Goal: Task Accomplishment & Management: Complete application form

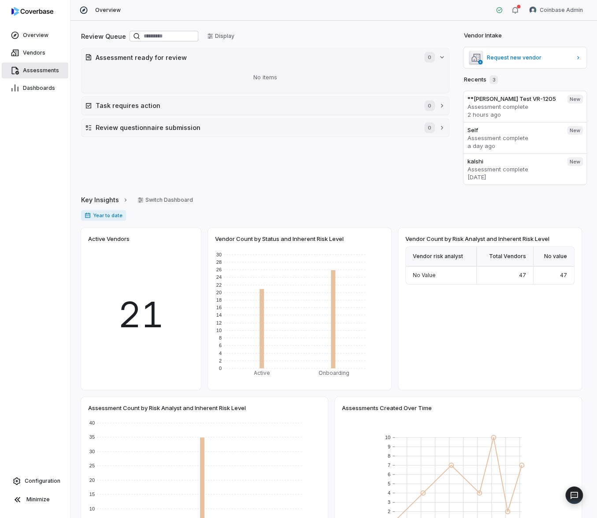
click at [42, 69] on span "Assessments" at bounding box center [41, 70] width 36 height 7
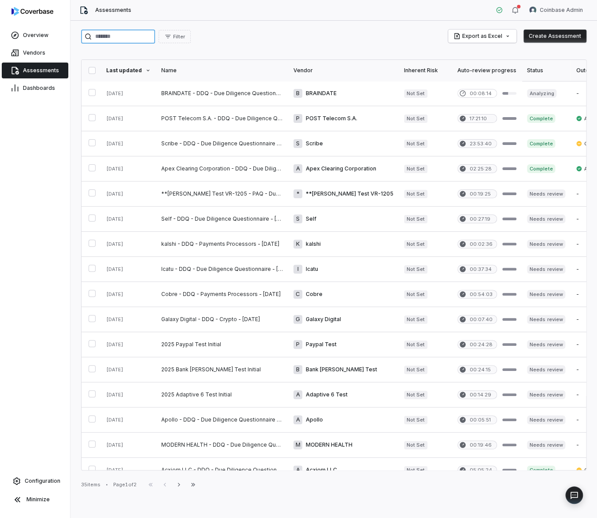
click at [143, 35] on input "search" at bounding box center [118, 37] width 74 height 14
type input "****"
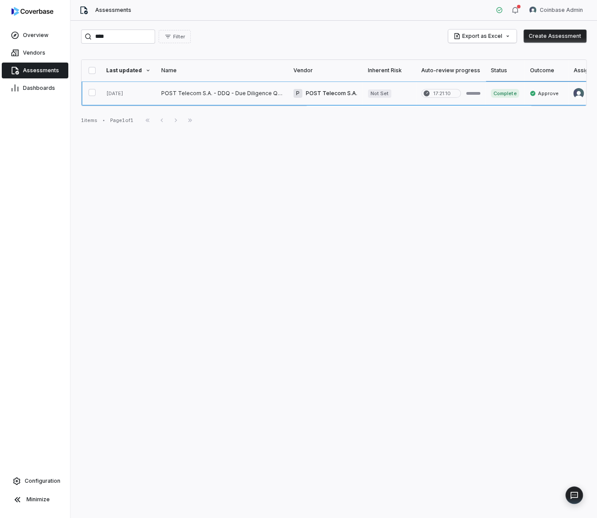
click at [175, 95] on link at bounding box center [222, 93] width 132 height 25
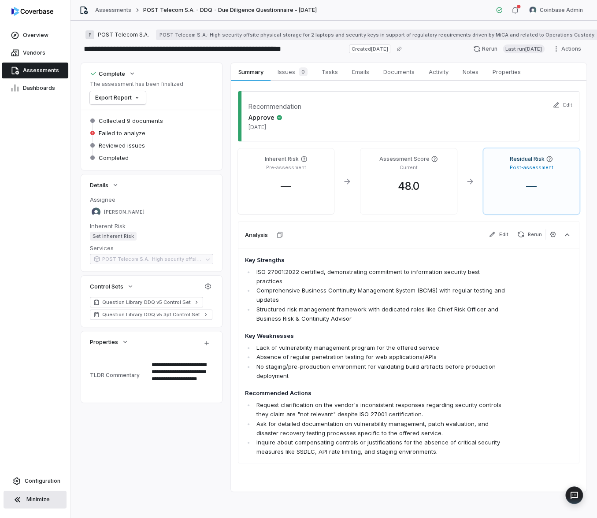
type textarea "*"
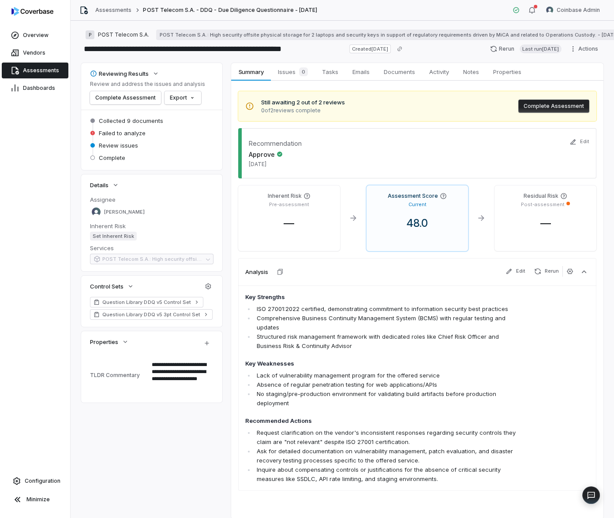
click at [550, 104] on button "Complete Assessment" at bounding box center [553, 106] width 71 height 13
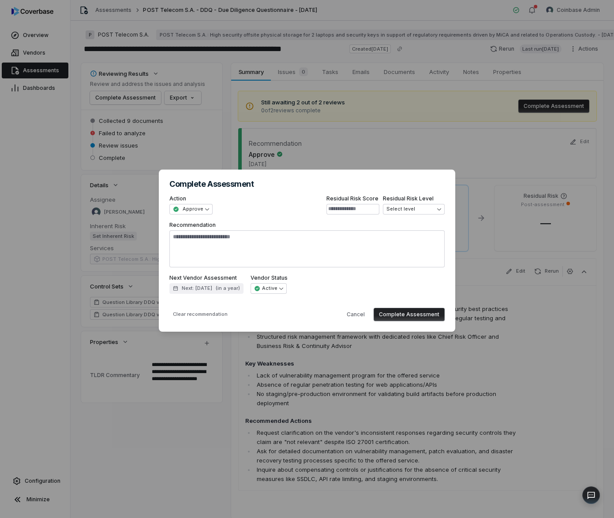
click at [415, 317] on button "Complete Assessment" at bounding box center [408, 314] width 71 height 13
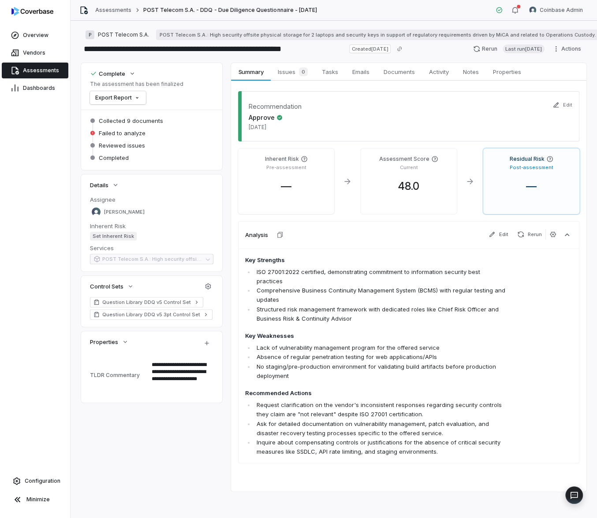
click at [33, 72] on span "Assessments" at bounding box center [41, 70] width 36 height 7
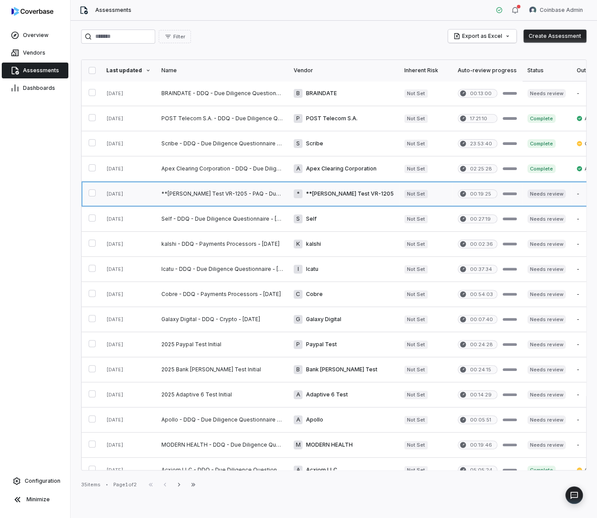
click at [312, 194] on link at bounding box center [343, 194] width 111 height 25
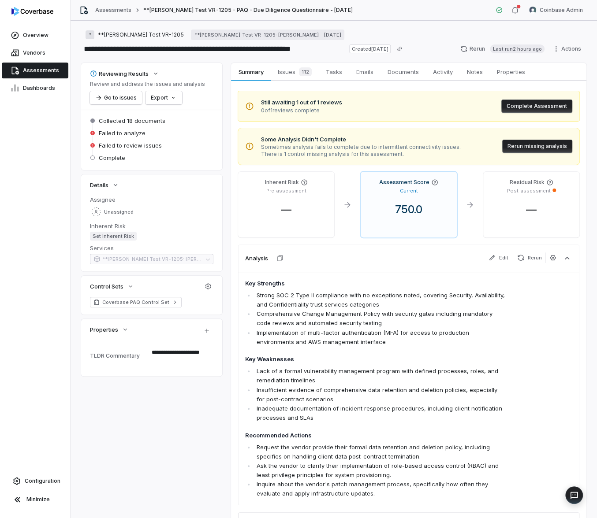
click at [332, 356] on h4 "Key Weaknesses" at bounding box center [376, 359] width 262 height 9
click at [293, 70] on span "Issues 112" at bounding box center [294, 72] width 41 height 12
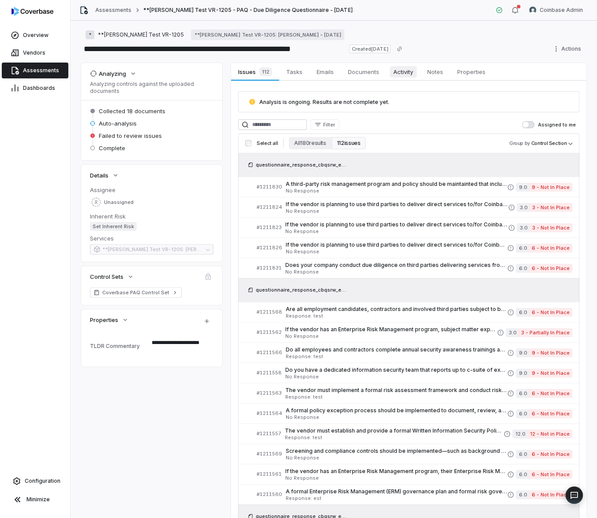
click at [396, 71] on span "Activity" at bounding box center [403, 71] width 27 height 11
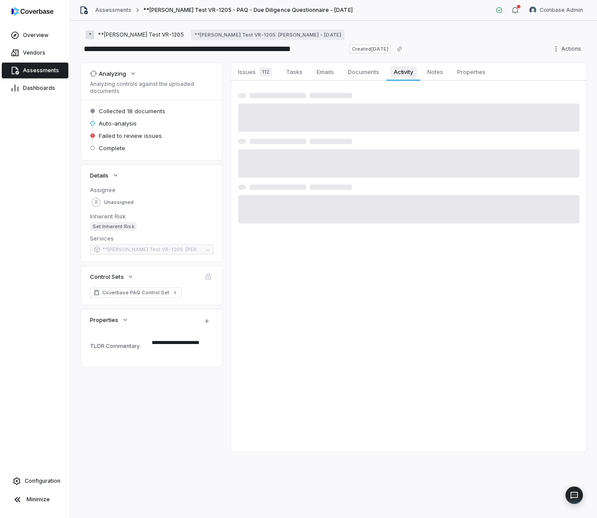
type textarea "*"
